Goal: Task Accomplishment & Management: Complete application form

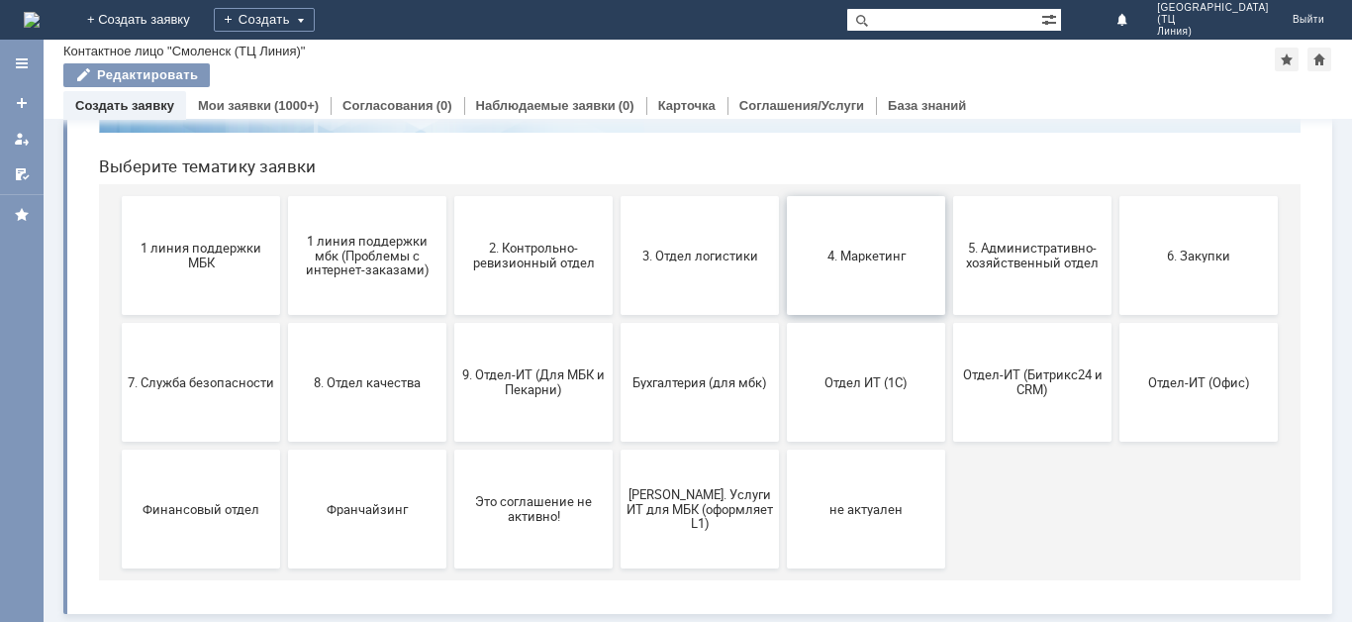
scroll to position [185, 0]
click at [315, 22] on div "Создать" at bounding box center [264, 20] width 101 height 24
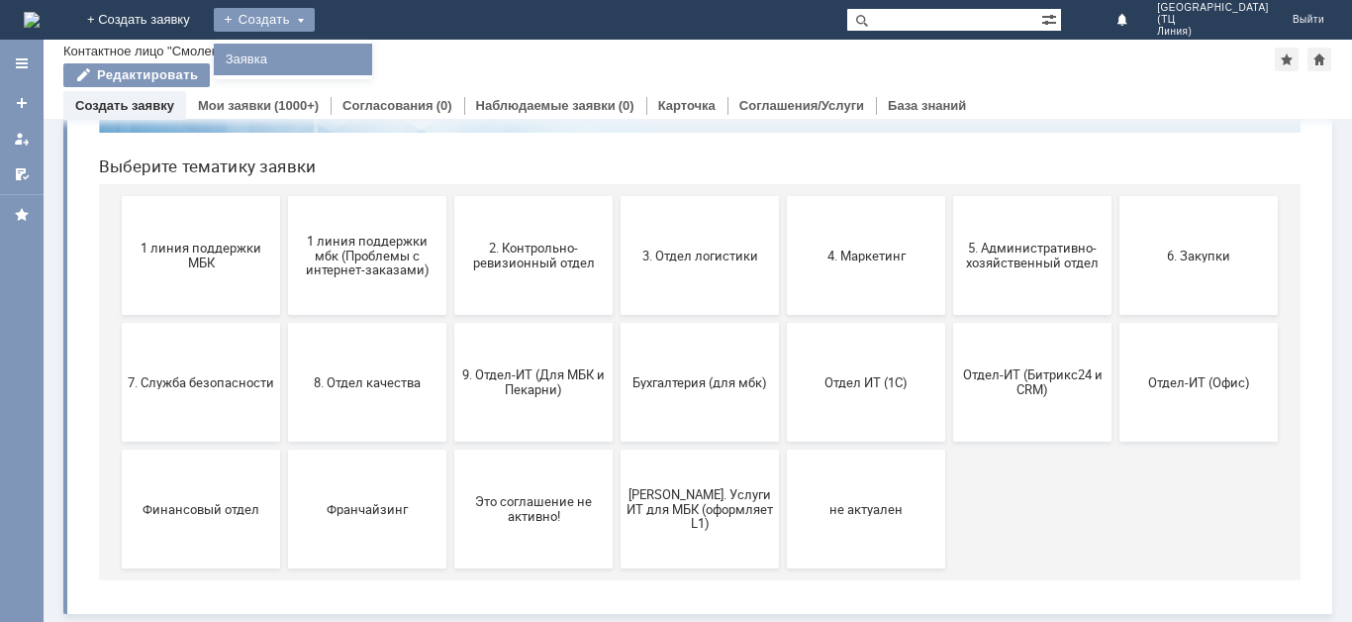
click at [368, 59] on link "Заявка" at bounding box center [293, 60] width 150 height 24
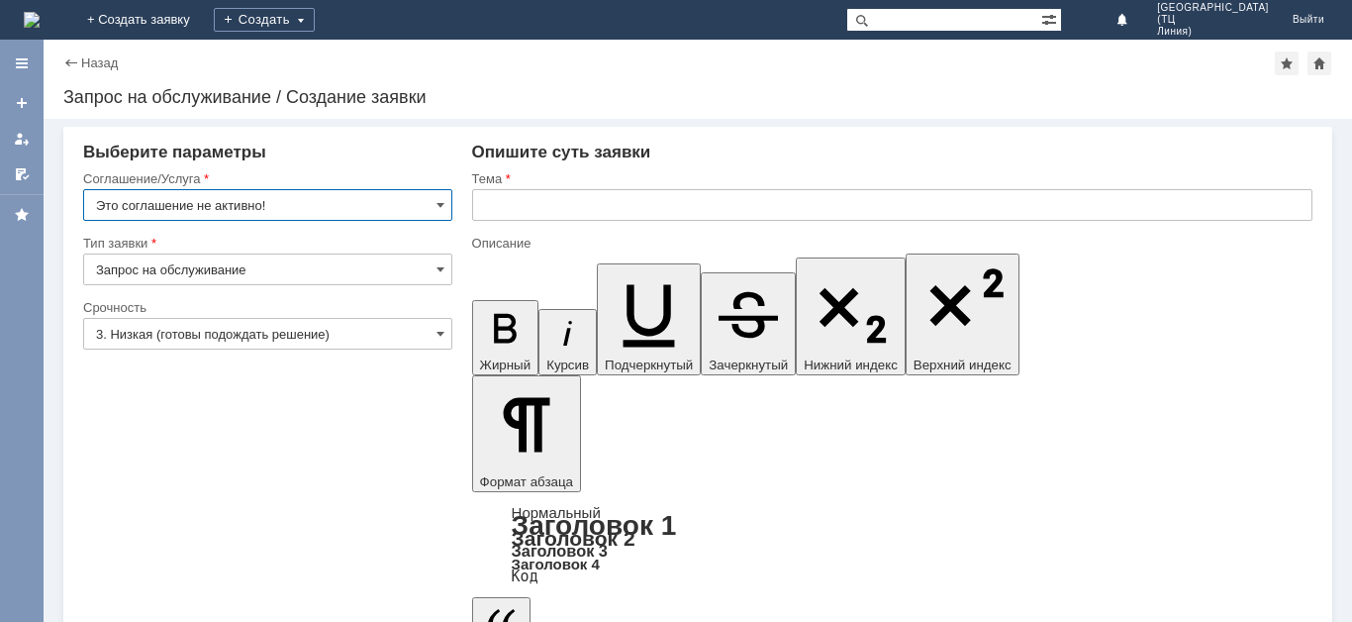
click at [432, 199] on input "Это соглашение не активно!" at bounding box center [267, 205] width 369 height 32
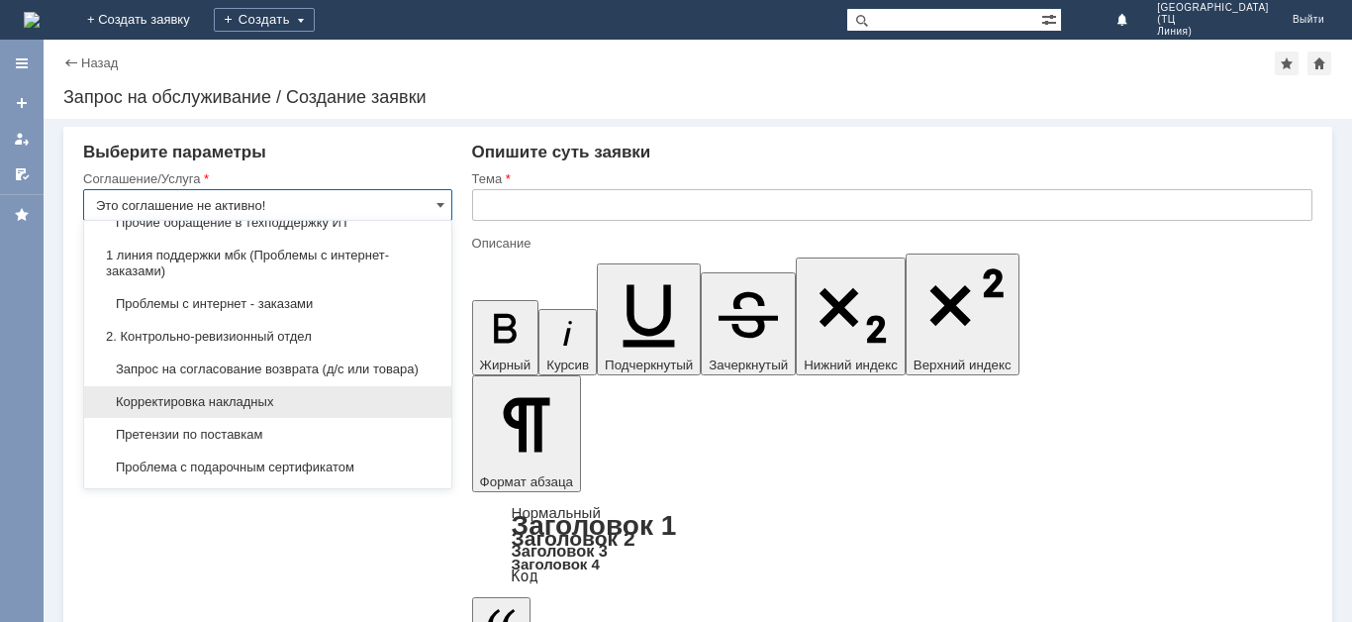
scroll to position [297, 0]
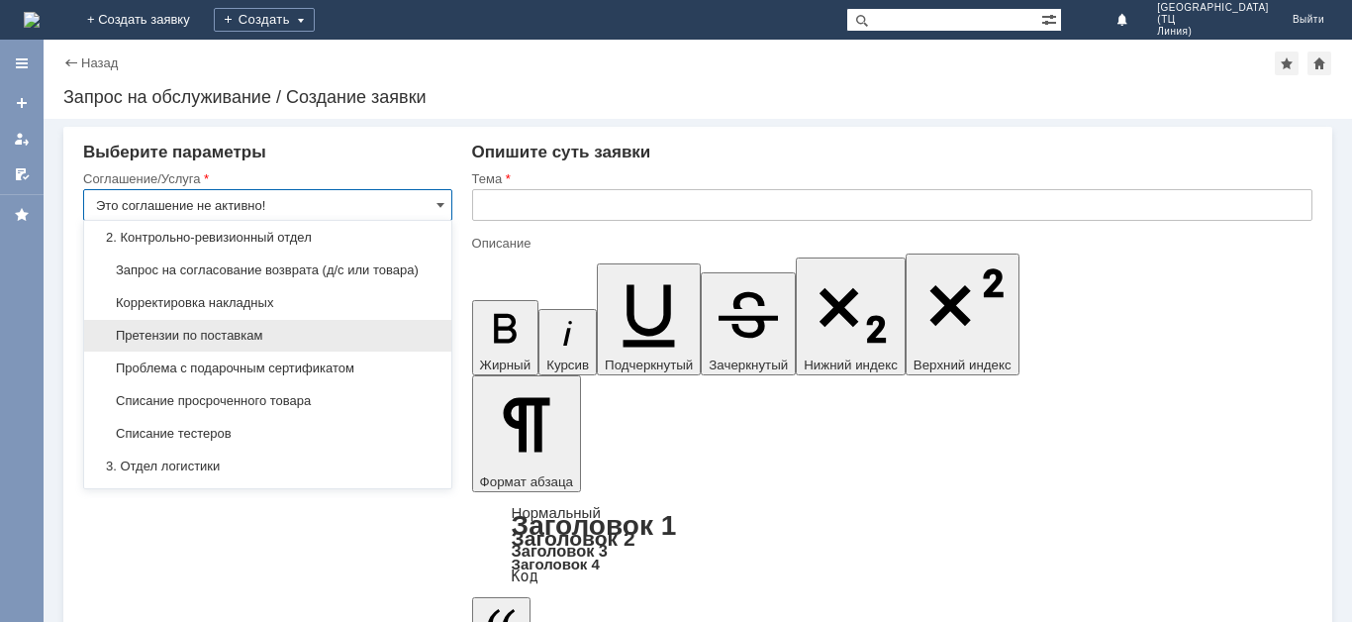
click at [270, 344] on span "Претензии по поставкам" at bounding box center [268, 336] width 344 height 16
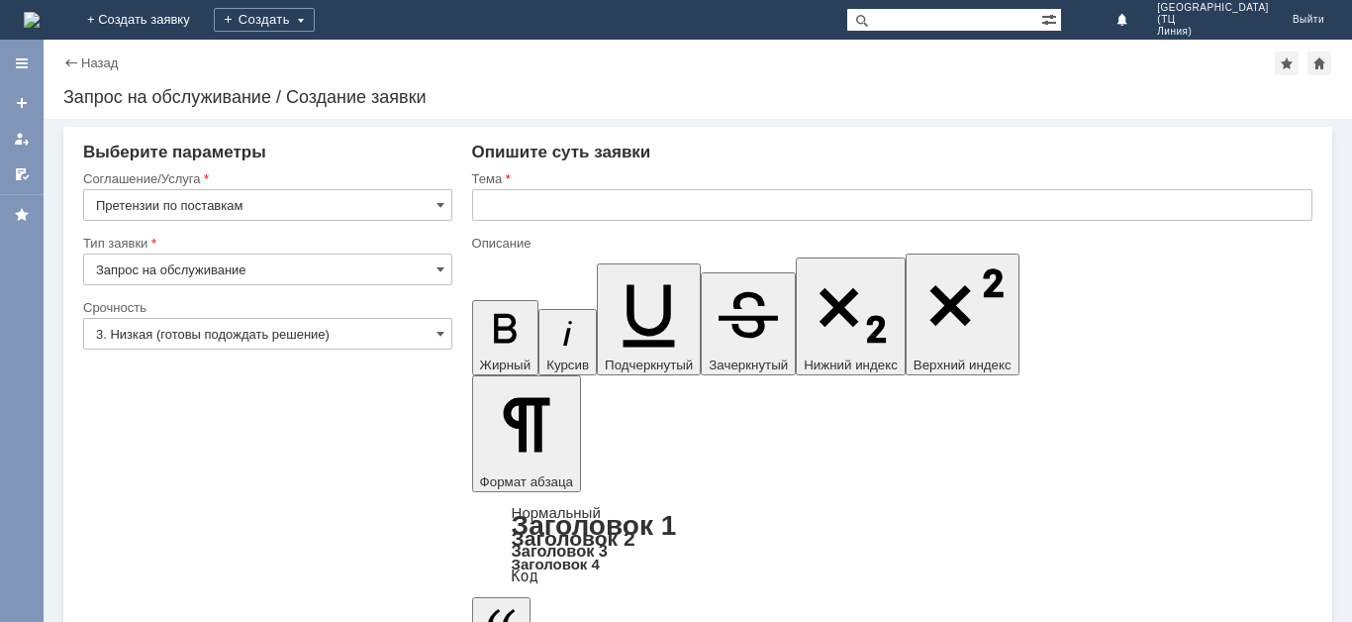
type input "Претензии по поставкам"
click at [445, 272] on input "Запрос на обслуживание" at bounding box center [267, 269] width 369 height 32
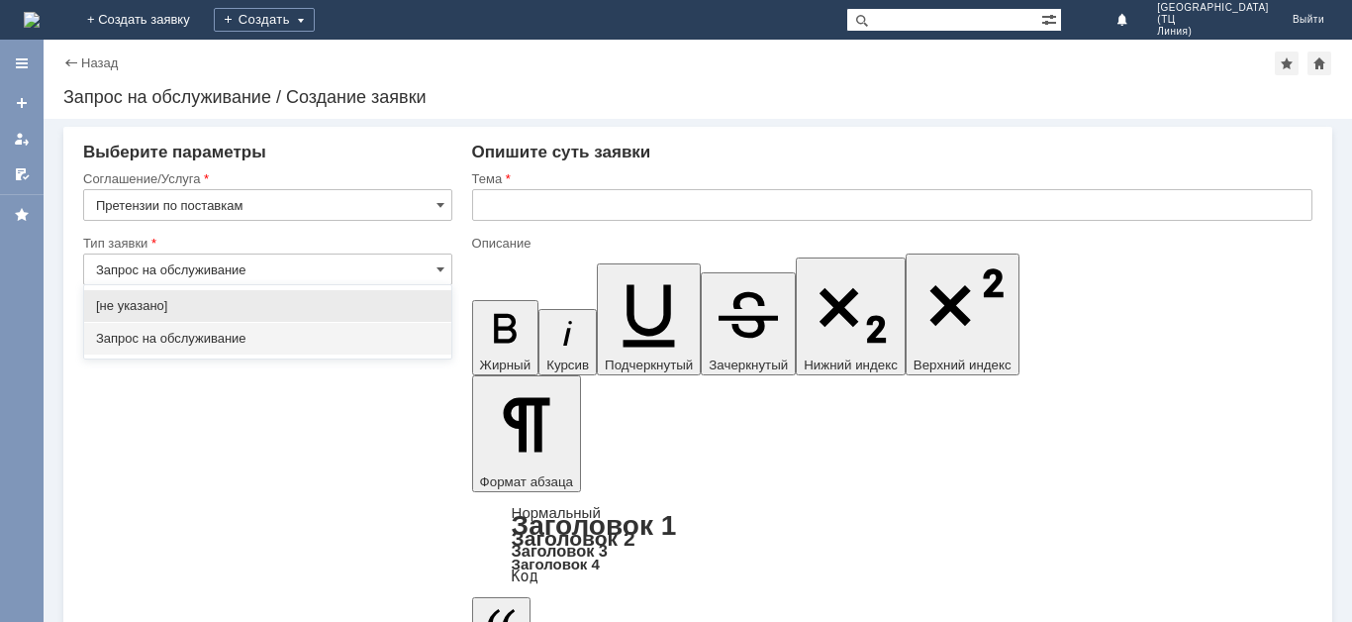
click at [251, 334] on span "Запрос на обслуживание" at bounding box center [268, 339] width 344 height 16
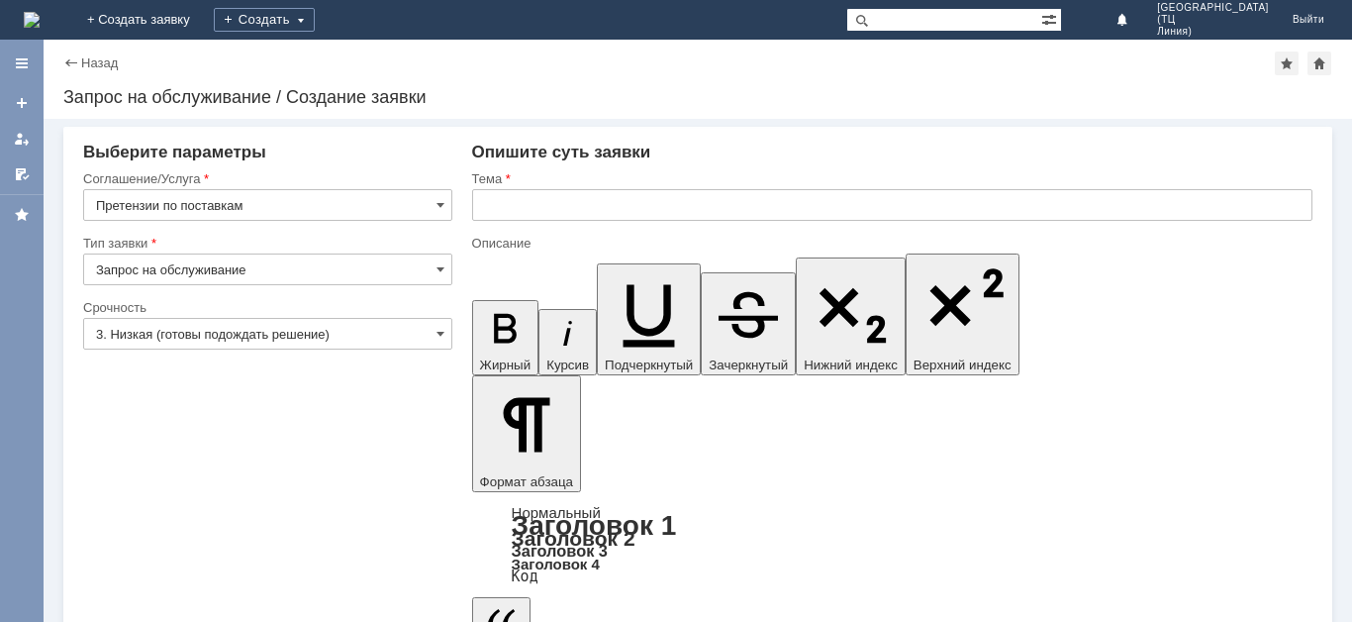
type input "Запрос на обслуживание"
click at [432, 342] on input "3. Низкая (готовы подождать решение)" at bounding box center [267, 334] width 369 height 32
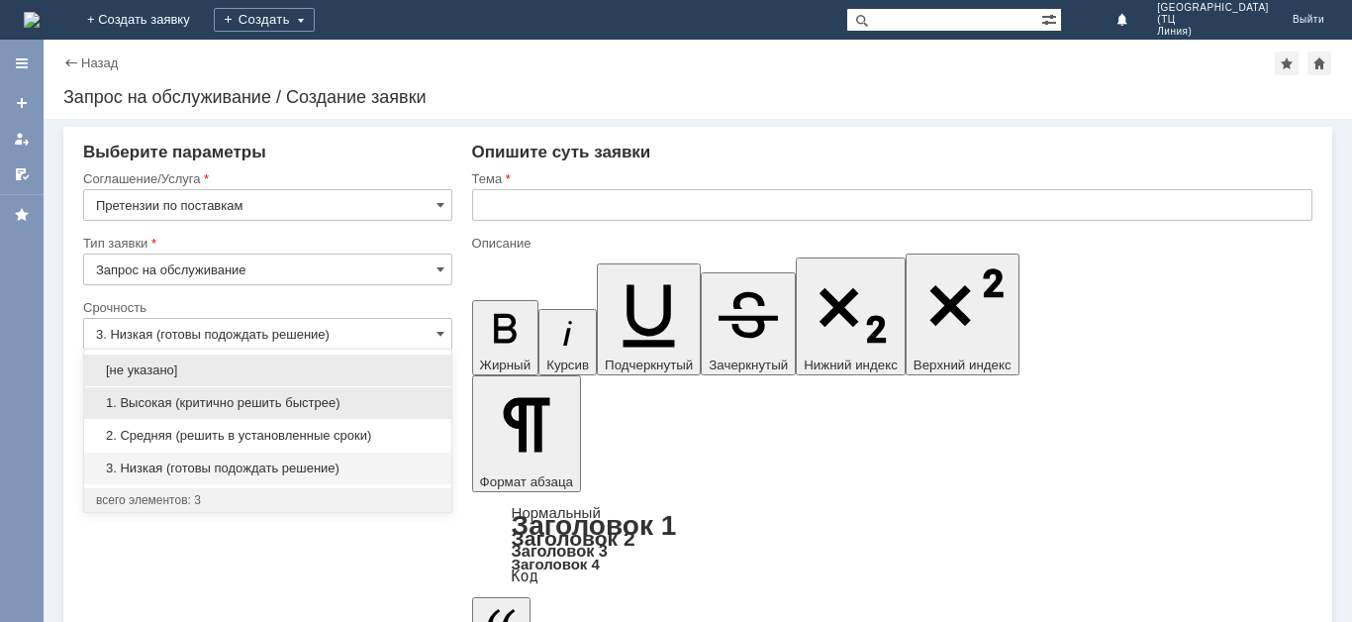
click at [215, 410] on span "1. Высокая (критично решить быстрее)" at bounding box center [268, 403] width 344 height 16
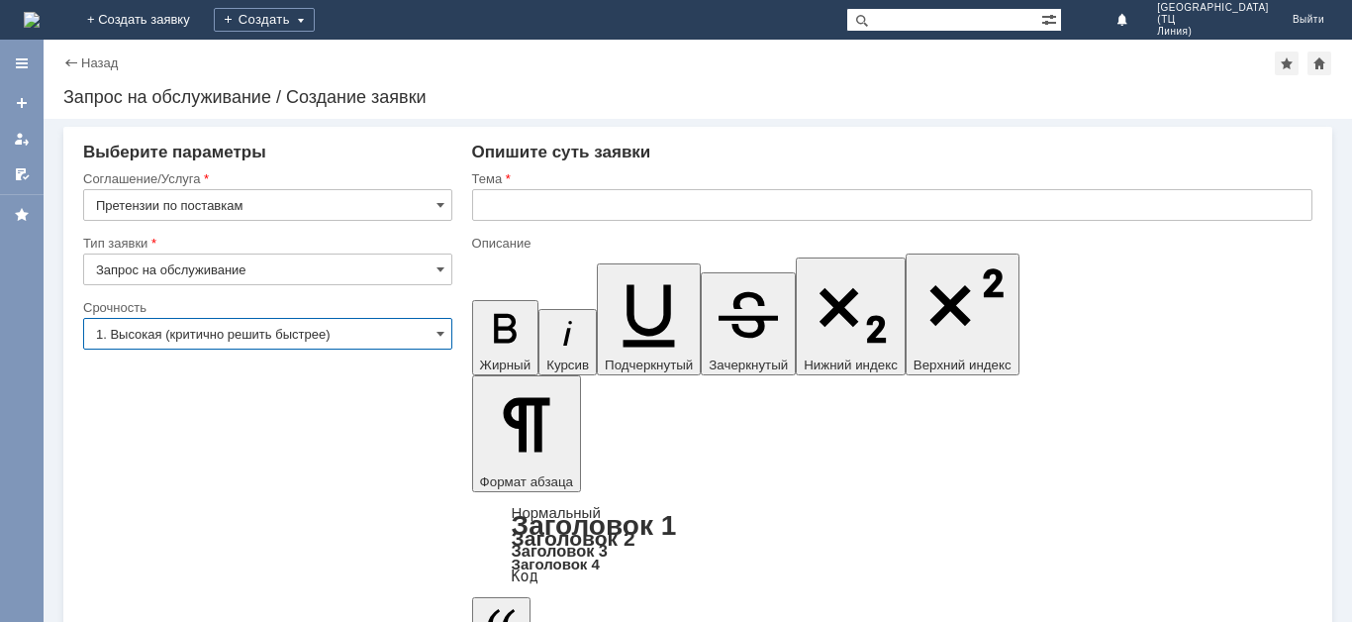
type input "1. Высокая (критично решить быстрее)"
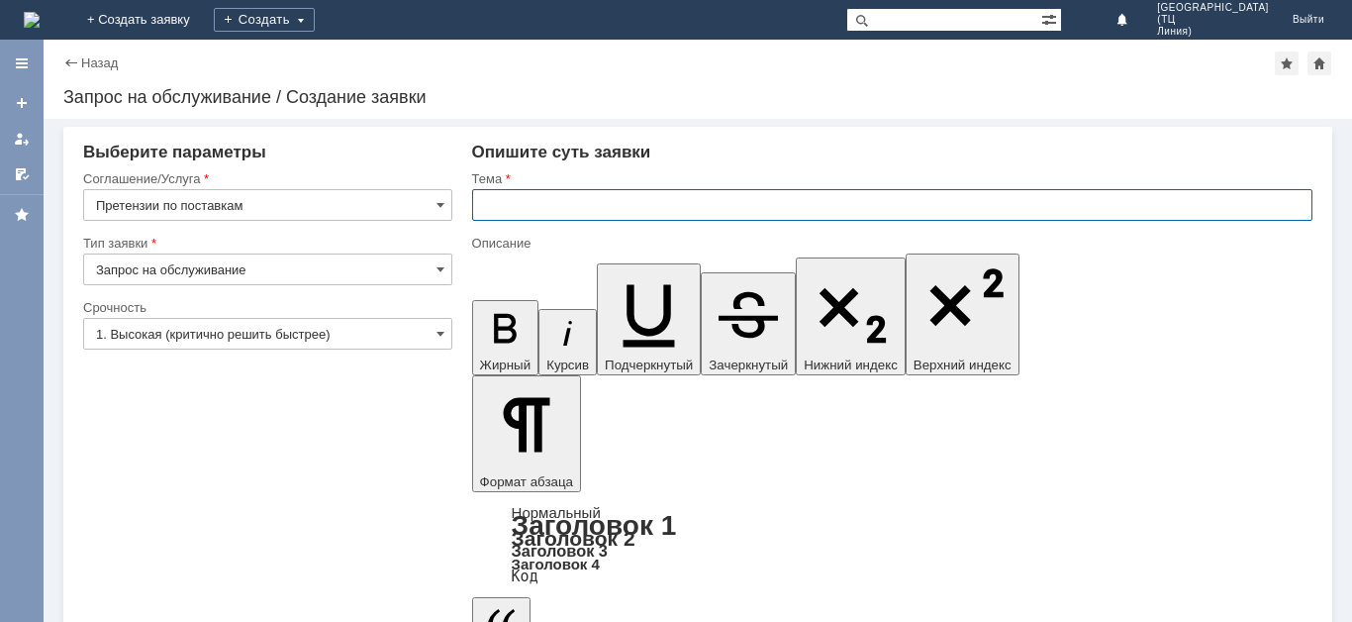
click at [595, 203] on input "text" at bounding box center [892, 205] width 841 height 32
type input "Поставка товара [DATE]"
drag, startPoint x: 810, startPoint y: 5510, endPoint x: 772, endPoint y: 5558, distance: 61.4
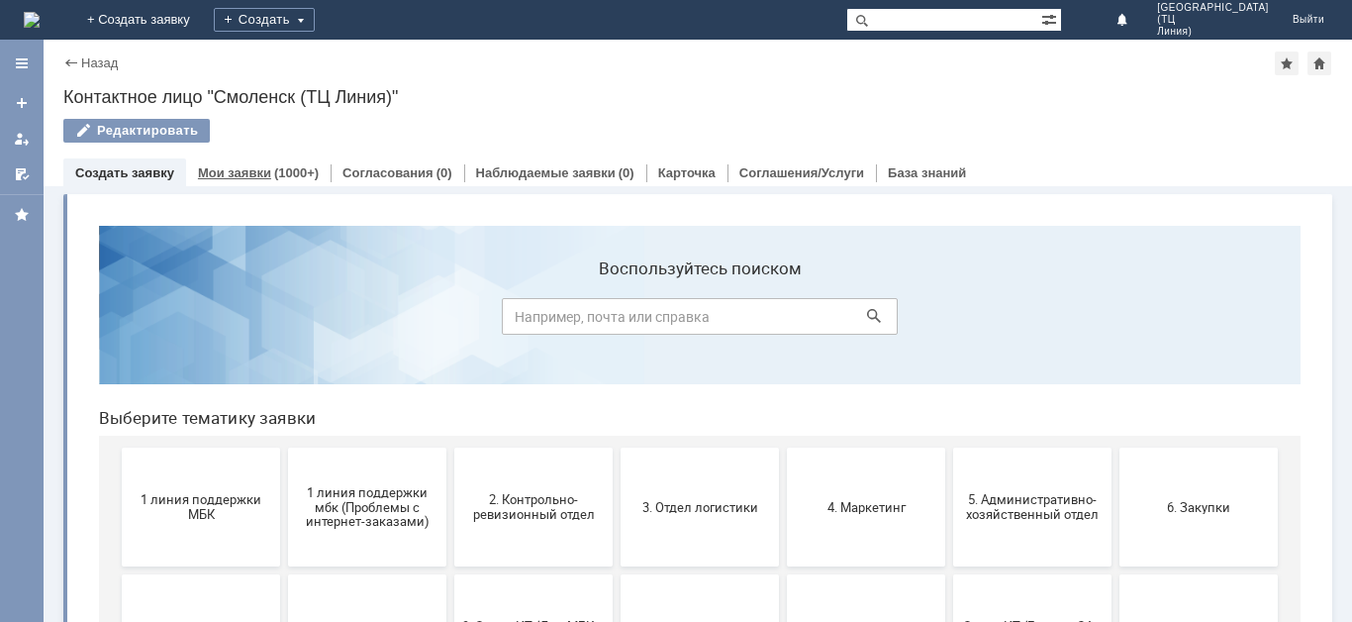
click at [254, 170] on link "Мои заявки" at bounding box center [234, 172] width 73 height 15
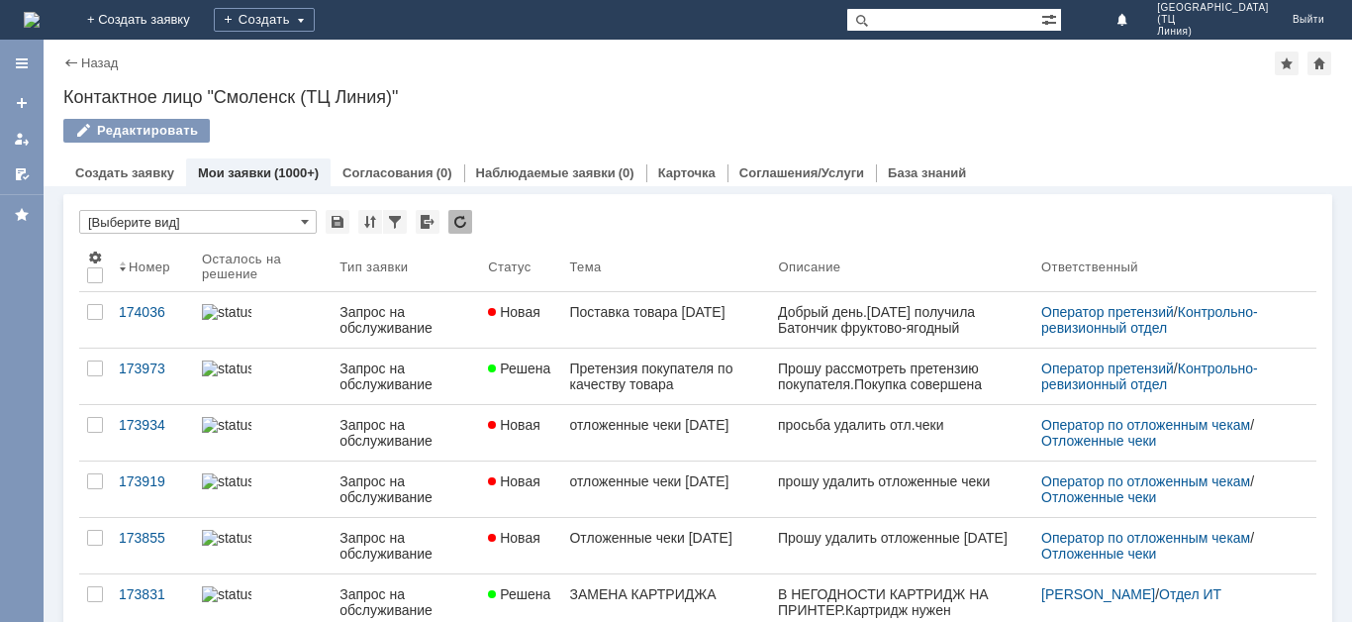
click at [0, 463] on div at bounding box center [22, 331] width 44 height 582
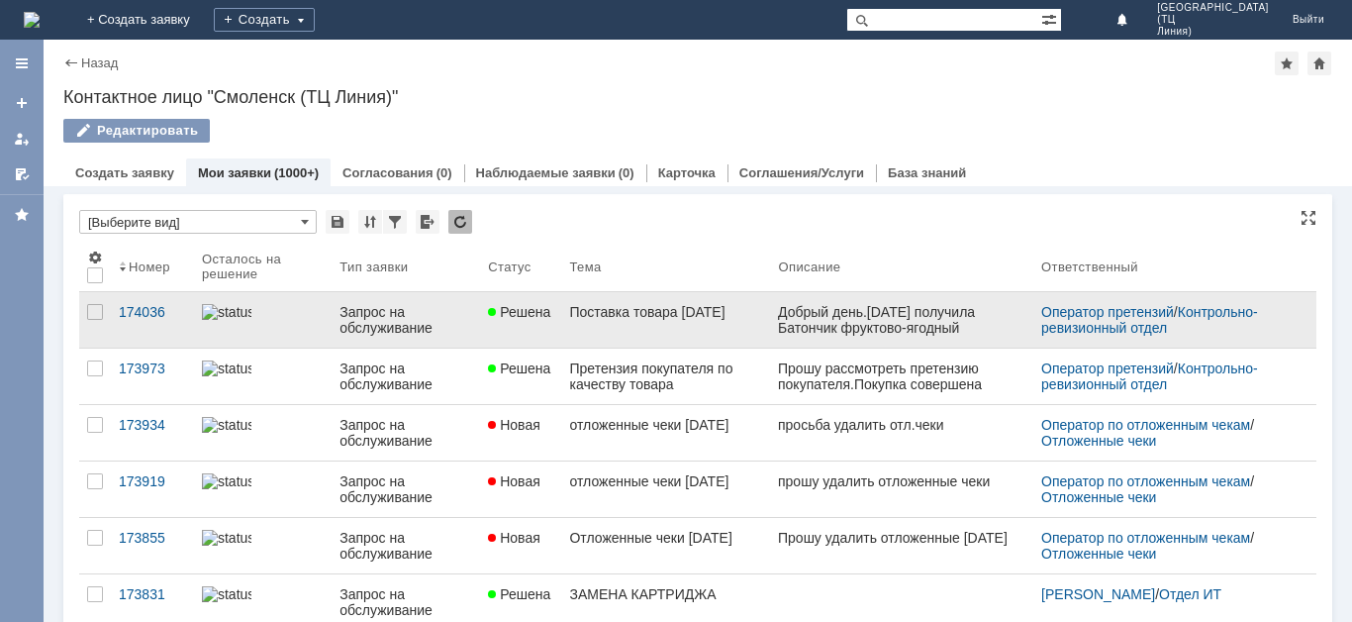
click at [522, 327] on link "Решена" at bounding box center [520, 319] width 81 height 55
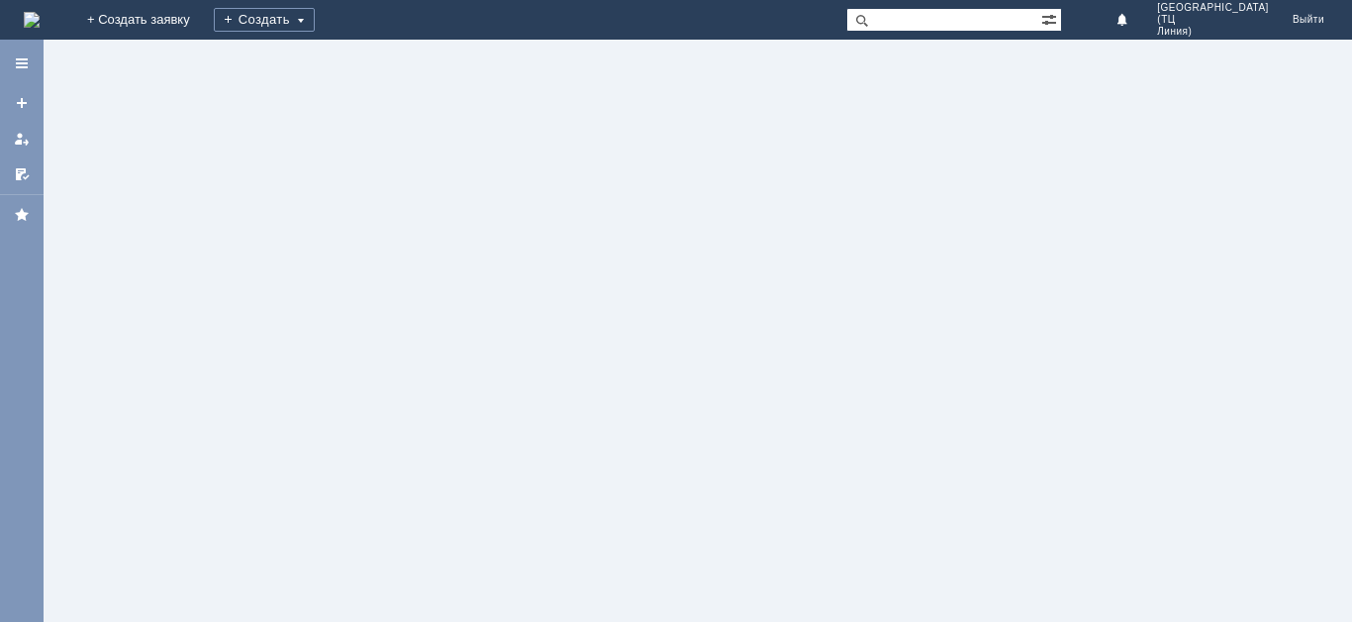
click at [522, 327] on div at bounding box center [698, 331] width 1309 height 582
